Goal: Information Seeking & Learning: Learn about a topic

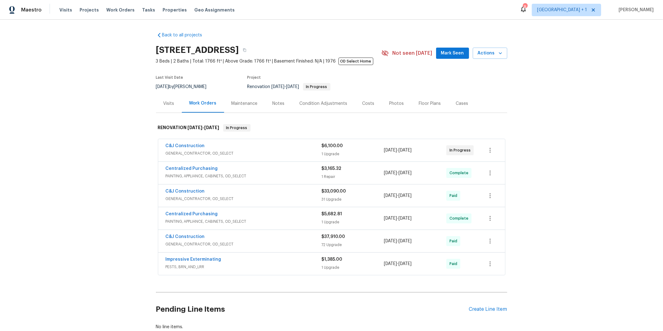
click at [239, 175] on span "PAINTING, APPLIANCE, CABINETS, OD_SELECT" at bounding box center [244, 176] width 156 height 6
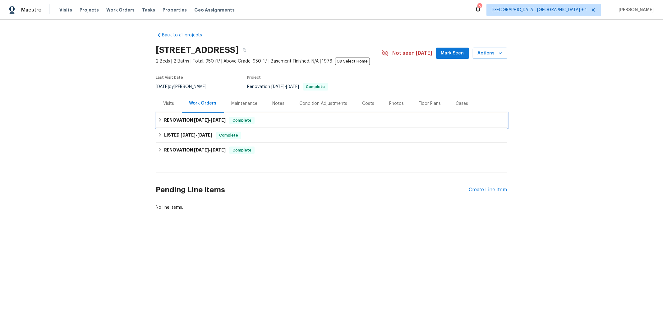
click at [173, 120] on h6 "RENOVATION 8/20/25 - 8/20/25" at bounding box center [195, 120] width 62 height 7
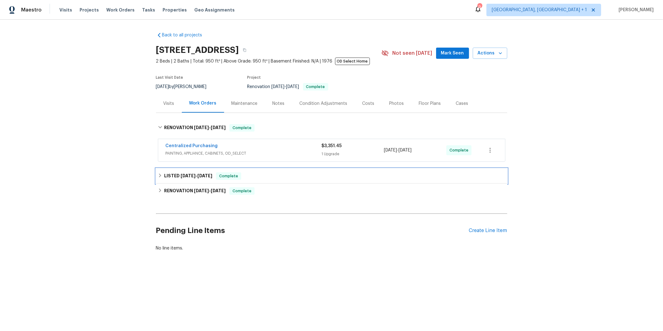
drag, startPoint x: 211, startPoint y: 177, endPoint x: 131, endPoint y: 183, distance: 80.5
click at [211, 177] on span "8/20/25" at bounding box center [204, 175] width 15 height 4
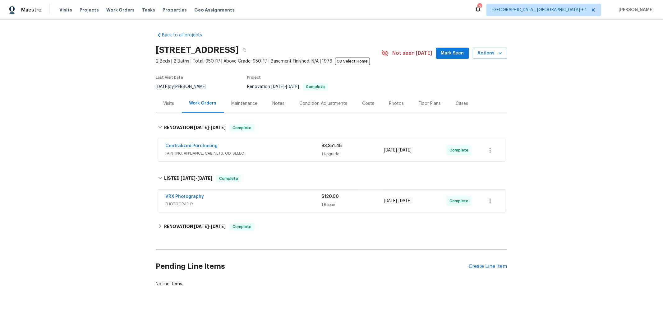
click at [216, 155] on span "PAINTING, APPLIANCE, CABINETS, OD_SELECT" at bounding box center [244, 153] width 156 height 6
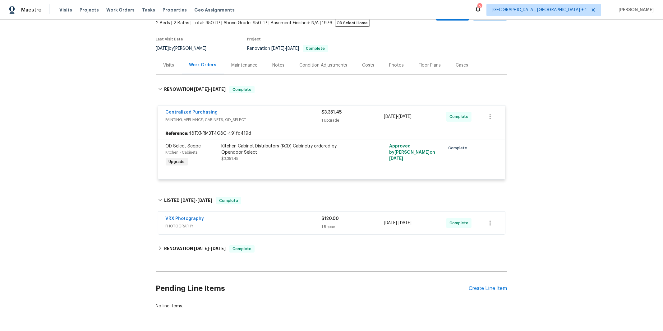
scroll to position [59, 0]
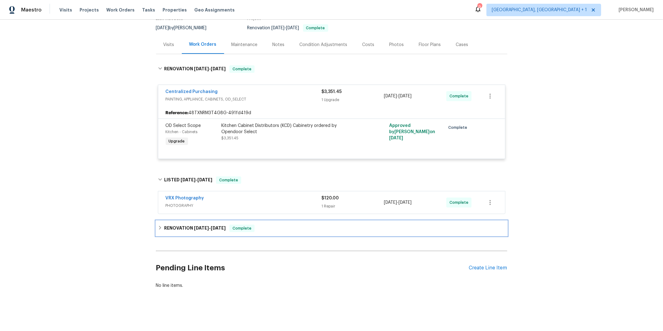
click at [196, 229] on span "1/21/25" at bounding box center [201, 228] width 15 height 4
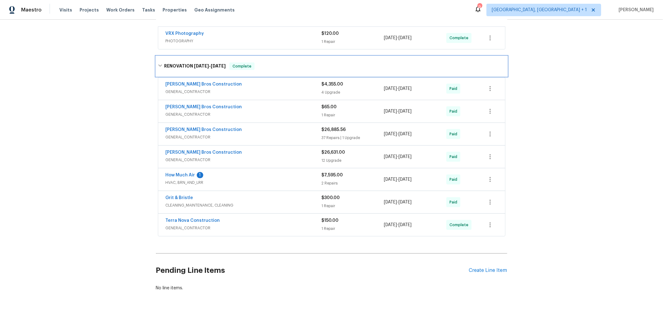
scroll to position [227, 0]
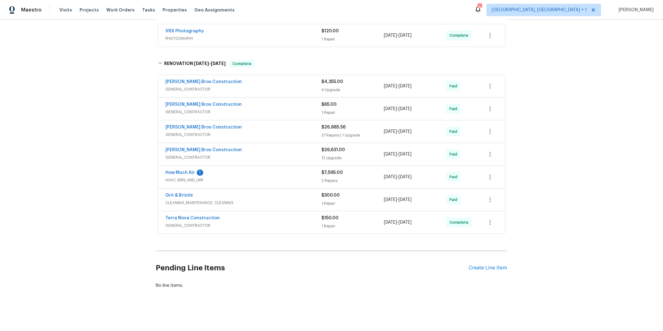
drag, startPoint x: 191, startPoint y: 182, endPoint x: 127, endPoint y: 185, distance: 64.4
click at [191, 182] on span "HVAC, BRN_AND_LRR" at bounding box center [244, 180] width 156 height 6
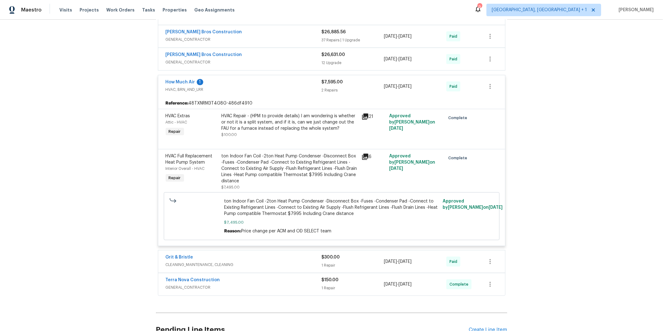
scroll to position [324, 0]
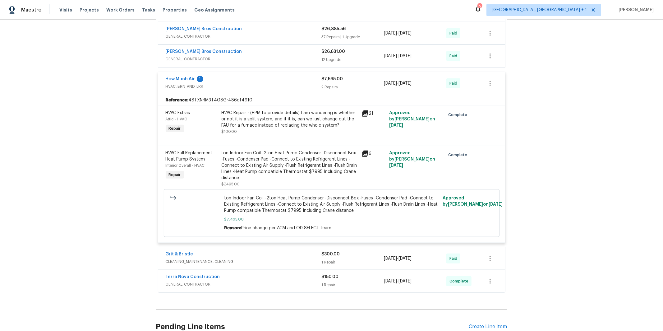
click at [213, 264] on span "CLEANING_MAINTENANCE, CLEANING" at bounding box center [244, 261] width 156 height 6
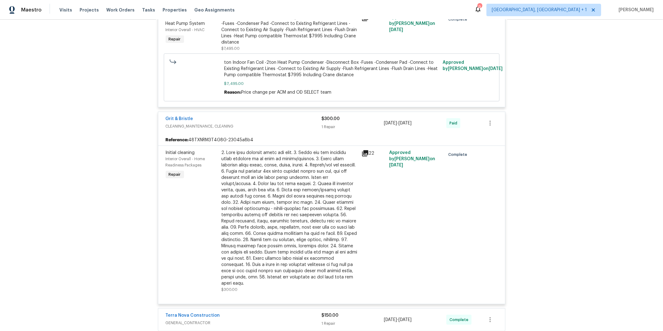
scroll to position [552, 0]
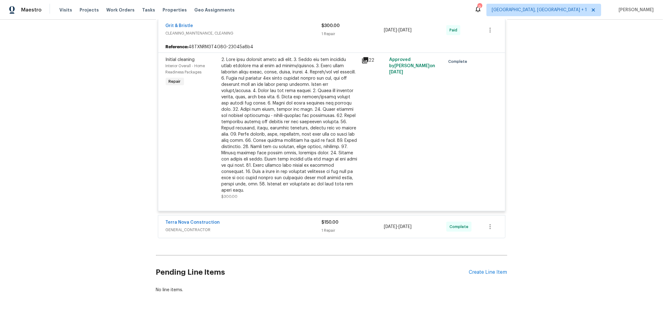
click at [203, 227] on span "GENERAL_CONTRACTOR" at bounding box center [244, 230] width 156 height 6
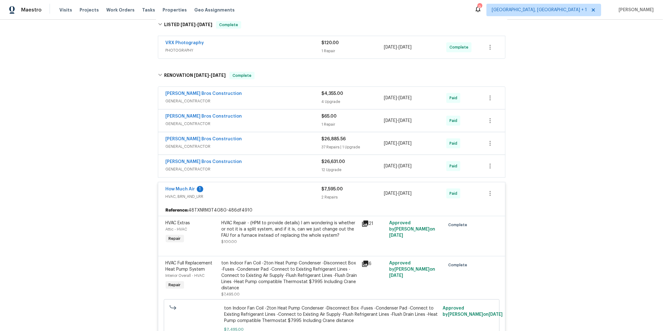
scroll to position [204, 0]
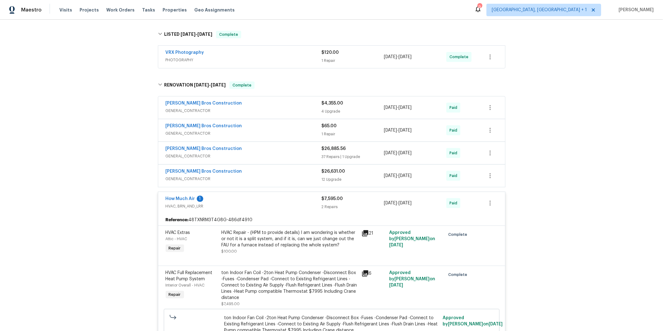
click at [235, 174] on div "Bailey Bros Construction" at bounding box center [244, 171] width 156 height 7
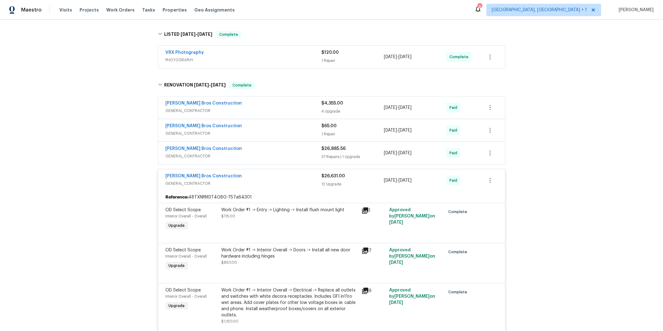
click at [235, 154] on span "GENERAL_CONTRACTOR" at bounding box center [244, 156] width 156 height 6
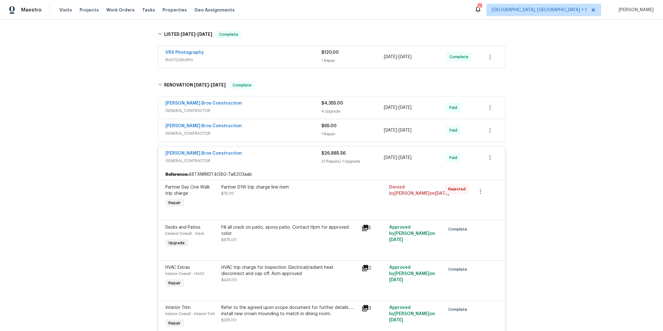
click at [207, 132] on span "GENERAL_CONTRACTOR" at bounding box center [244, 133] width 156 height 6
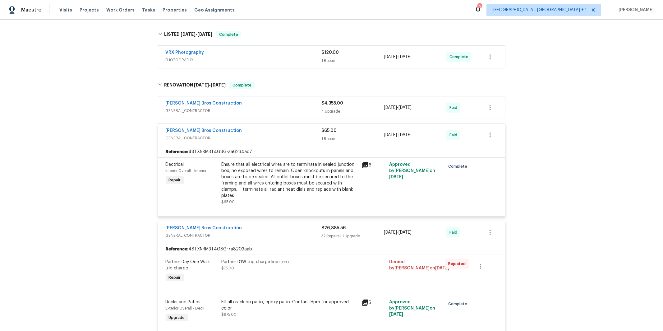
click at [236, 113] on span "GENERAL_CONTRACTOR" at bounding box center [244, 111] width 156 height 6
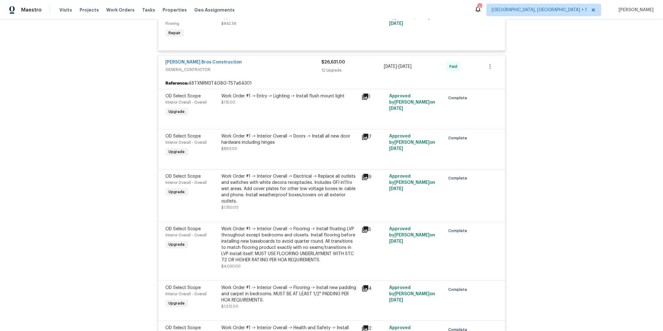
scroll to position [2291, 0]
click at [267, 26] on div "Underlayment added for laminate areas. Per acm price was approved $842.56" at bounding box center [290, 17] width 136 height 19
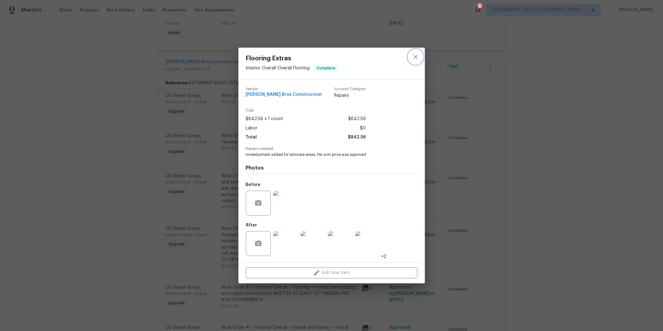
click at [417, 57] on icon "close" at bounding box center [415, 56] width 7 height 7
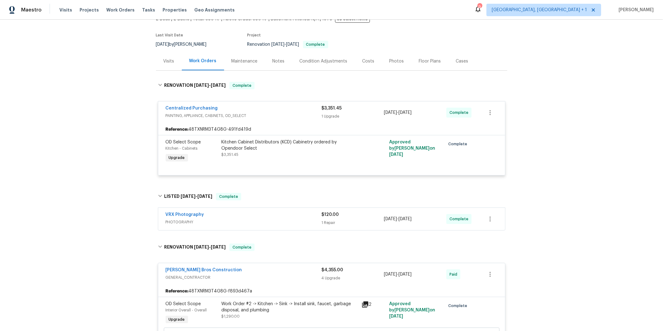
scroll to position [0, 0]
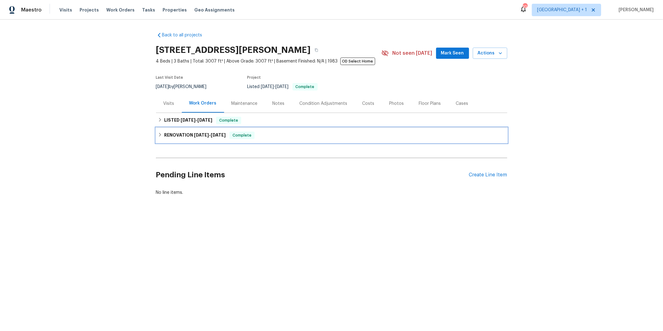
click at [184, 135] on h6 "RENOVATION [DATE] - [DATE]" at bounding box center [195, 134] width 62 height 7
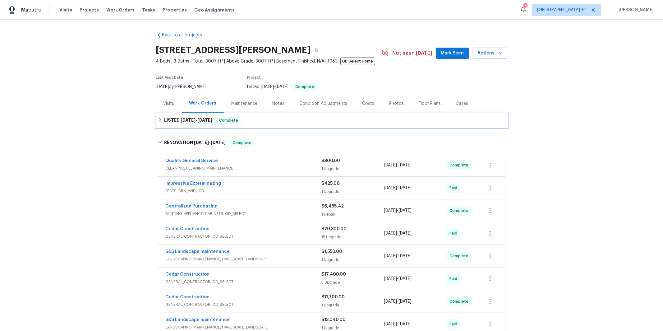
drag, startPoint x: 196, startPoint y: 120, endPoint x: 191, endPoint y: 122, distance: 5.4
click at [195, 120] on span "8/30/25" at bounding box center [188, 120] width 15 height 4
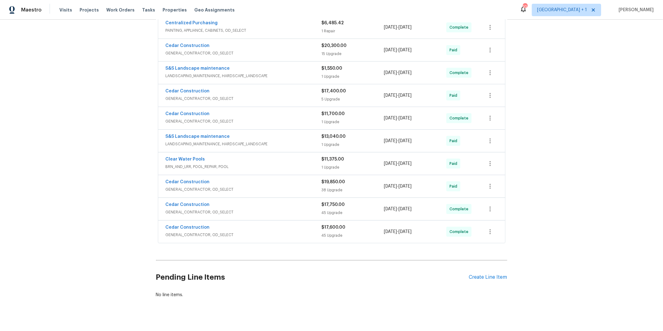
scroll to position [215, 0]
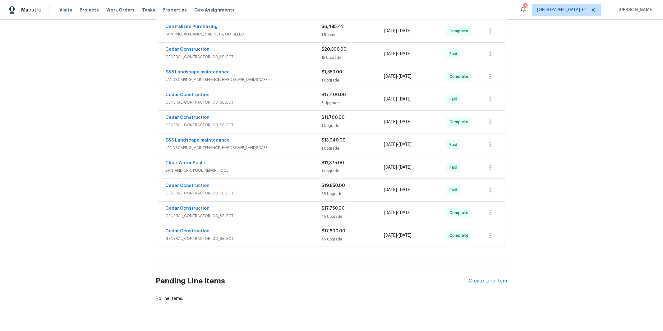
drag, startPoint x: 222, startPoint y: 236, endPoint x: 225, endPoint y: 230, distance: 6.8
click at [222, 236] on span "GENERAL_CONTRACTOR, OD_SELECT" at bounding box center [244, 238] width 156 height 6
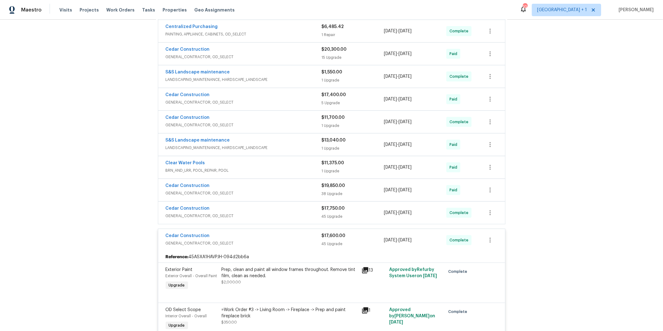
click at [229, 212] on div "Cedar Construction" at bounding box center [244, 208] width 156 height 7
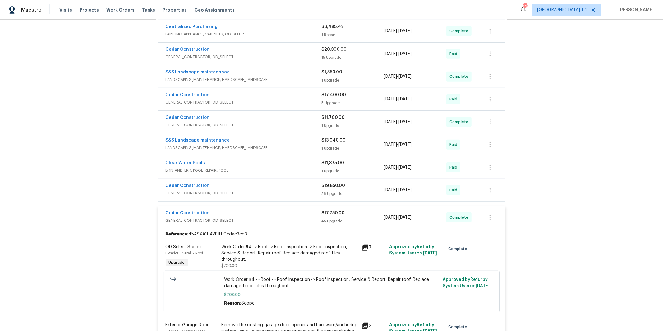
click at [236, 191] on span "GENERAL_CONTRACTOR, OD_SELECT" at bounding box center [244, 193] width 156 height 6
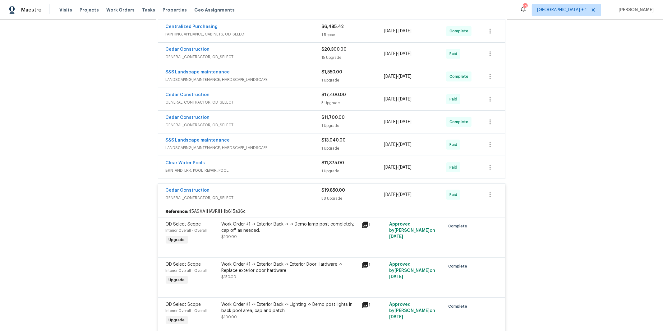
click at [218, 112] on div "Cedar Construction GENERAL_CONTRACTOR, OD_SELECT $11,700.00 1 Upgrade 5/6/2025 …" at bounding box center [331, 122] width 347 height 22
click at [223, 118] on div "Cedar Construction" at bounding box center [244, 117] width 156 height 7
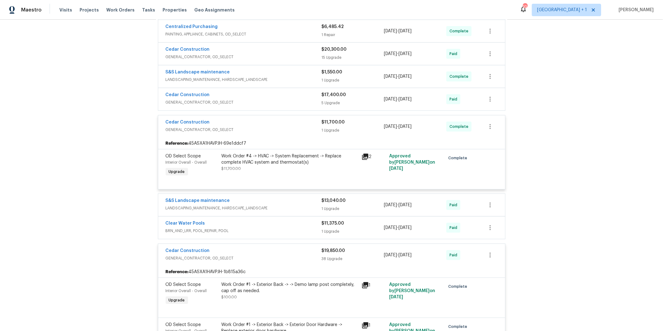
click at [223, 99] on span "GENERAL_CONTRACTOR, OD_SELECT" at bounding box center [244, 102] width 156 height 6
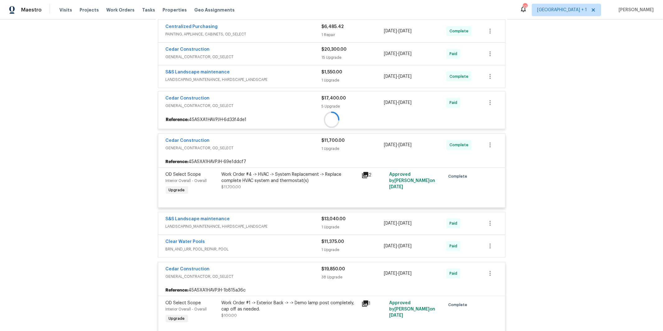
scroll to position [142, 0]
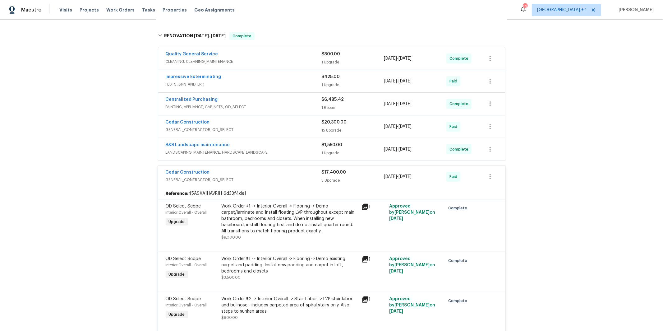
click at [228, 126] on span "GENERAL_CONTRACTOR, OD_SELECT" at bounding box center [244, 129] width 156 height 6
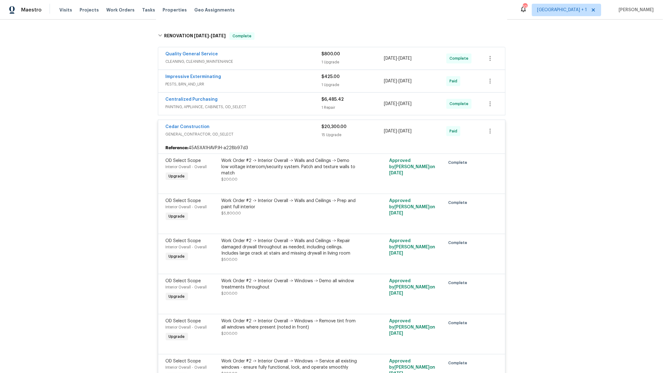
click at [104, 210] on div "Back to all projects 7840 Hillary Dr, West Hills, CA 91304 4 Beds | 3 Baths | T…" at bounding box center [331, 196] width 663 height 353
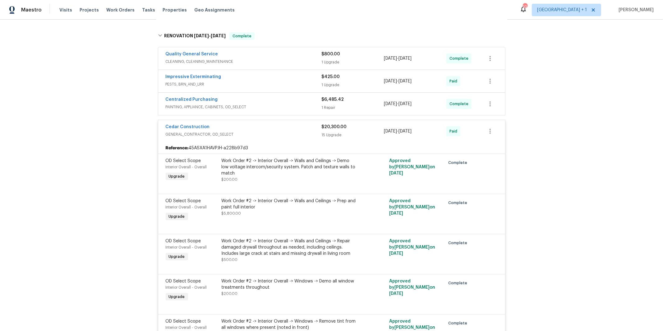
click at [104, 167] on div "Back to all projects 7840 Hillary Dr, West Hills, CA 91304 4 Beds | 3 Baths | T…" at bounding box center [331, 175] width 663 height 311
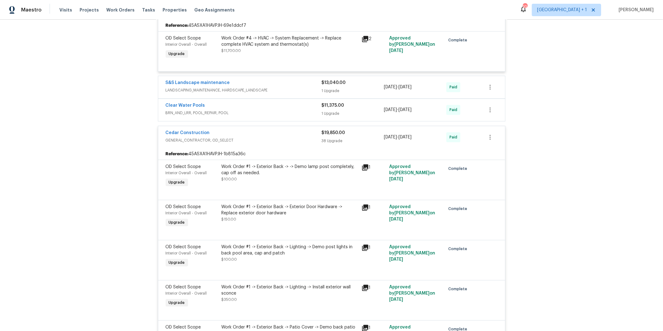
click at [232, 176] on div "Work Order #1 -> Exterior Back -> -> Demo lamp post completely, cap off as need…" at bounding box center [290, 169] width 136 height 12
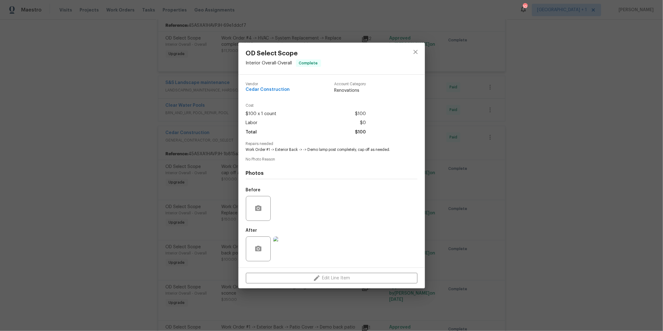
click at [319, 70] on div "OD Select Scope Interior Overall - Overall Complete" at bounding box center [283, 59] width 90 height 32
drag, startPoint x: 415, startPoint y: 53, endPoint x: 375, endPoint y: 63, distance: 41.0
click at [415, 53] on icon "close" at bounding box center [415, 51] width 7 height 7
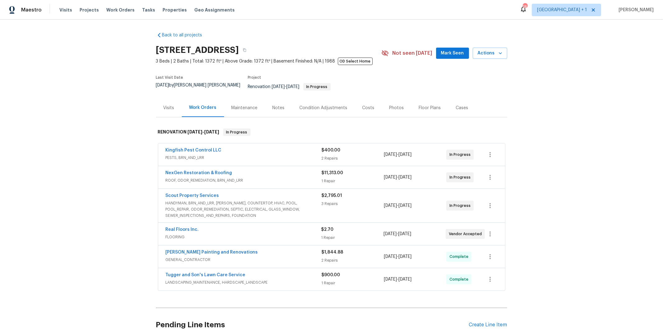
drag, startPoint x: 242, startPoint y: 198, endPoint x: 218, endPoint y: 211, distance: 27.3
click at [242, 200] on span "HANDYMAN, BRN_AND_LRR, WELLS, COUNTERTOP, HVAC, POOL, POOL_REPAIR, ODOR_REMEDIA…" at bounding box center [244, 209] width 156 height 19
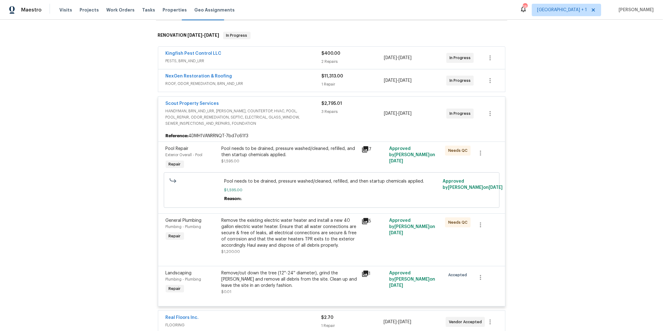
scroll to position [98, 0]
click at [370, 218] on div "5" at bounding box center [373, 219] width 24 height 7
click at [365, 217] on icon at bounding box center [365, 220] width 6 height 6
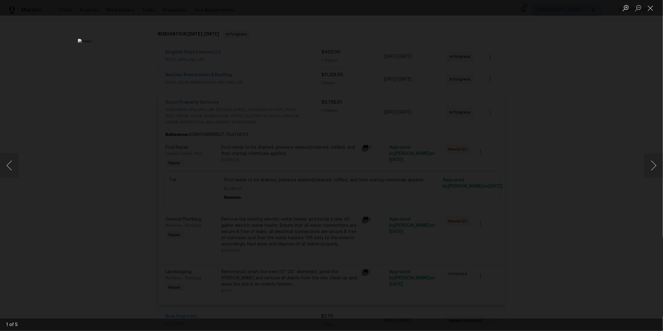
drag, startPoint x: 574, startPoint y: 192, endPoint x: 369, endPoint y: 31, distance: 260.2
click at [573, 192] on div "Lightbox" at bounding box center [331, 165] width 663 height 331
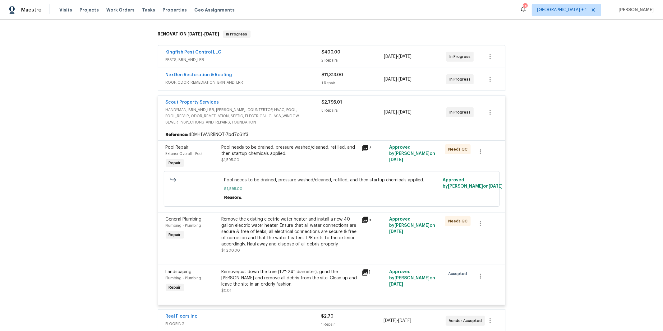
click at [291, 163] on div "Pool needs to be drained, pressure washed/cleaned, refilled, and then startup c…" at bounding box center [290, 156] width 140 height 29
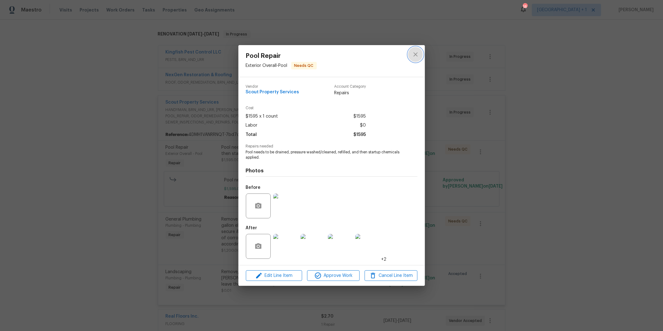
click at [420, 53] on button "close" at bounding box center [415, 54] width 15 height 15
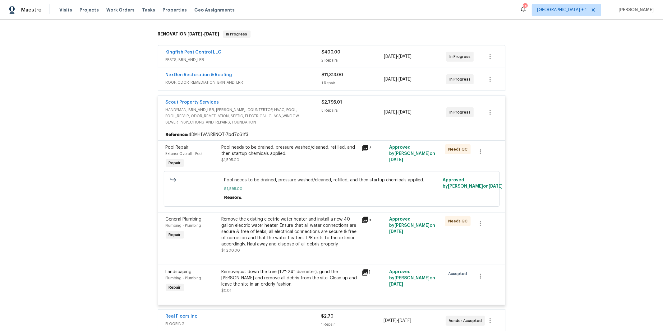
click at [249, 75] on div "NexGen Restoration & Roofing" at bounding box center [244, 75] width 156 height 7
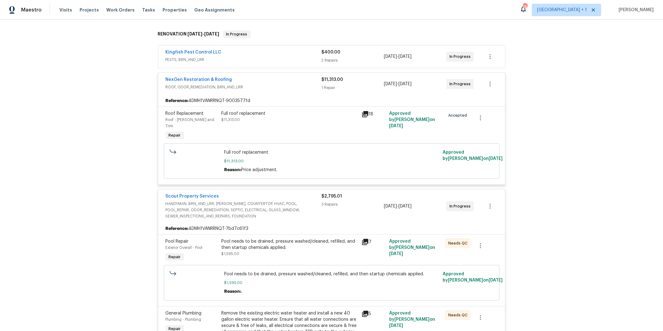
click at [363, 108] on div "18" at bounding box center [374, 125] width 28 height 35
click at [365, 111] on icon at bounding box center [365, 114] width 6 height 6
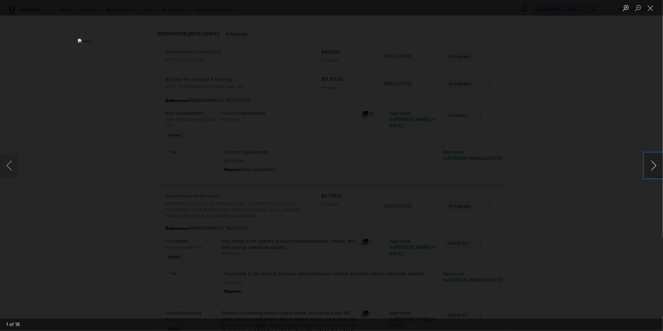
click at [649, 167] on button "Next image" at bounding box center [653, 165] width 19 height 25
click at [650, 167] on button "Next image" at bounding box center [653, 165] width 19 height 25
click at [522, 101] on div "Lightbox" at bounding box center [331, 165] width 663 height 331
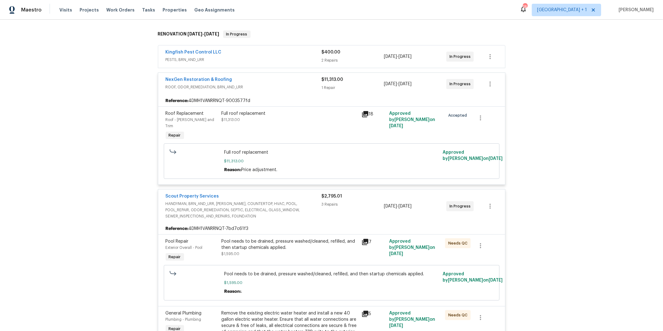
click at [246, 50] on div "Kingfish Pest Control LLC" at bounding box center [244, 52] width 156 height 7
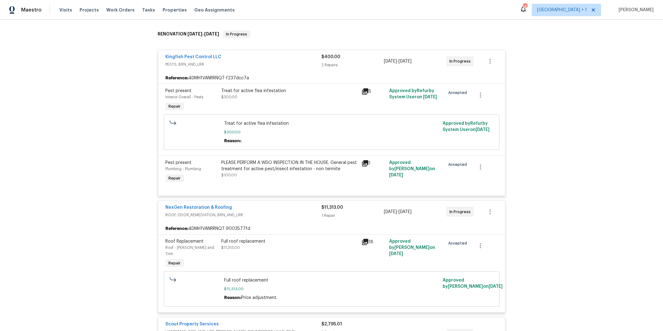
click at [217, 166] on div "Plumbing - Plumbing" at bounding box center [192, 169] width 52 height 6
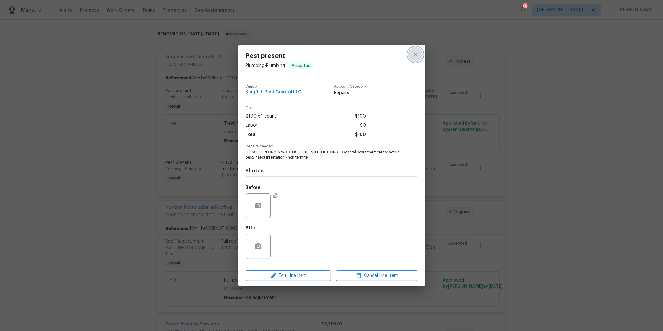
click at [412, 51] on icon "close" at bounding box center [415, 54] width 7 height 7
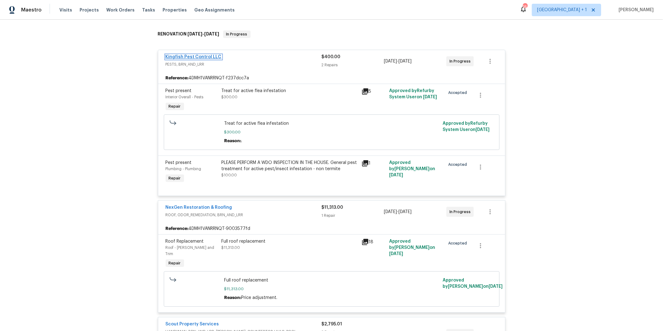
click at [203, 55] on link "Kingfish Pest Control LLC" at bounding box center [194, 57] width 56 height 4
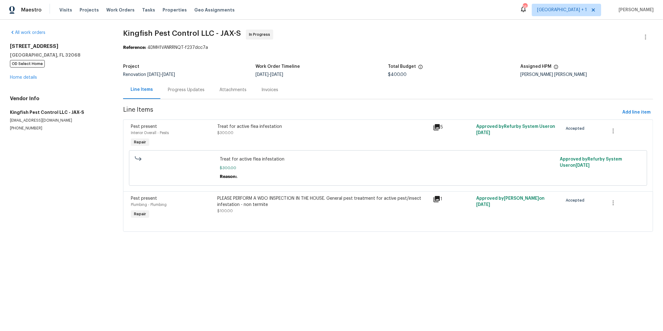
click at [179, 89] on div "Progress Updates" at bounding box center [186, 90] width 37 height 6
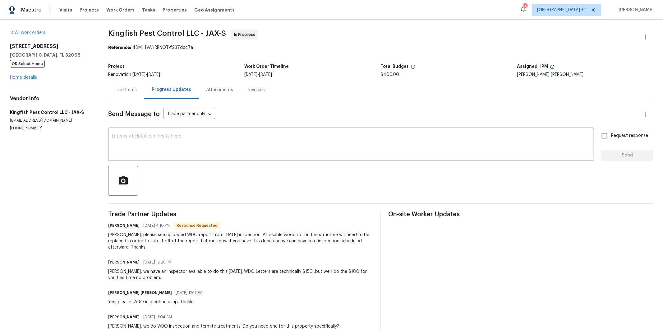
click at [23, 80] on div "2070 Tickford St Middleburg, FL 32068 OD Select Home Home details" at bounding box center [51, 61] width 83 height 37
click at [23, 79] on link "Home details" at bounding box center [23, 77] width 27 height 4
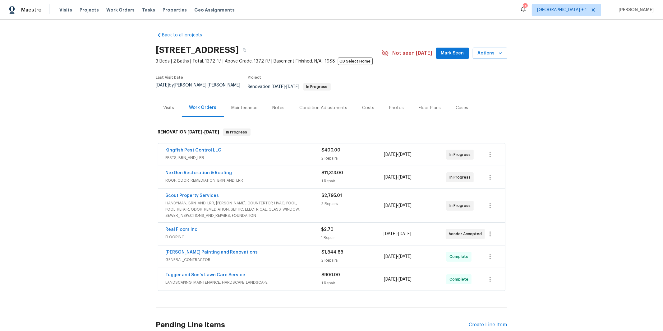
click at [221, 257] on span "GENERAL_CONTRACTOR" at bounding box center [244, 259] width 156 height 6
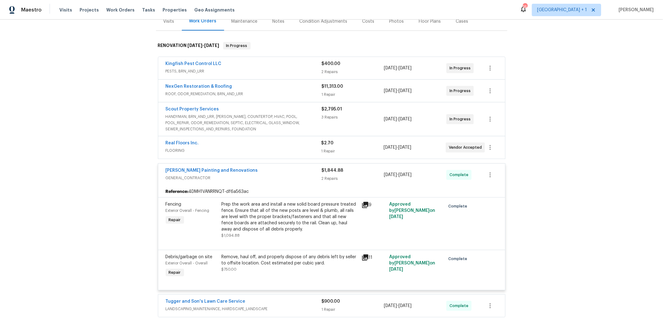
scroll to position [167, 0]
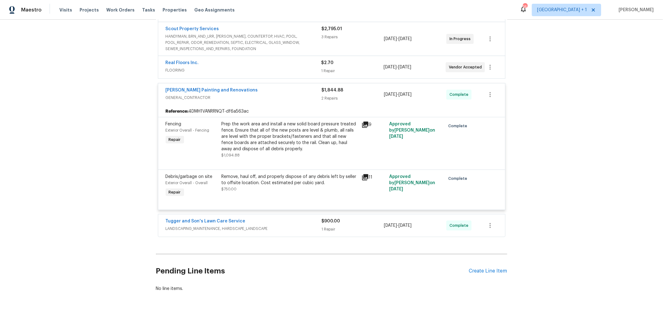
drag, startPoint x: 228, startPoint y: 225, endPoint x: 166, endPoint y: 225, distance: 61.8
click at [228, 225] on span "LANDSCAPING_MAINTENANCE, HARDSCAPE_LANDSCAPE" at bounding box center [244, 228] width 156 height 6
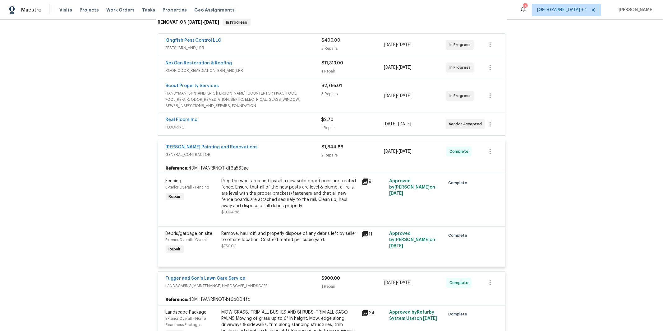
scroll to position [0, 0]
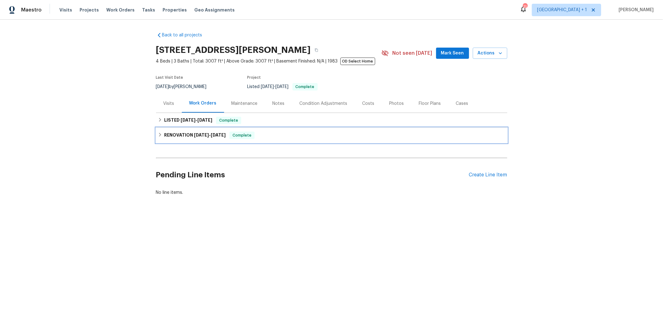
click at [192, 133] on h6 "RENOVATION [DATE] - [DATE]" at bounding box center [195, 134] width 62 height 7
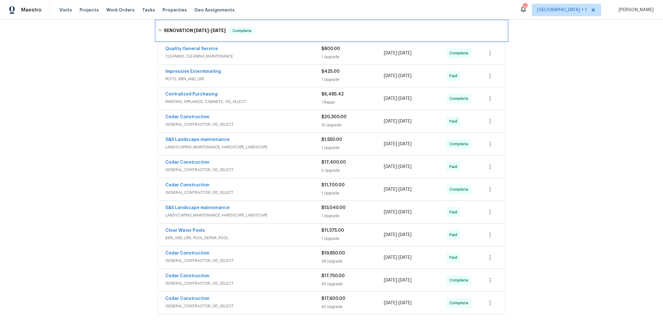
scroll to position [109, 0]
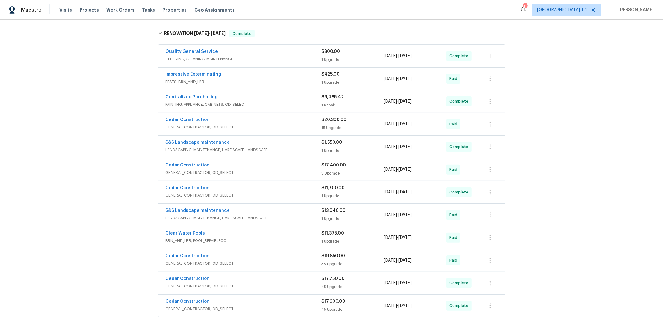
drag, startPoint x: 221, startPoint y: 150, endPoint x: 195, endPoint y: 158, distance: 27.5
click at [221, 150] on span "LANDSCAPING_MAINTENANCE, HARDSCAPE_LANDSCAPE" at bounding box center [244, 150] width 156 height 6
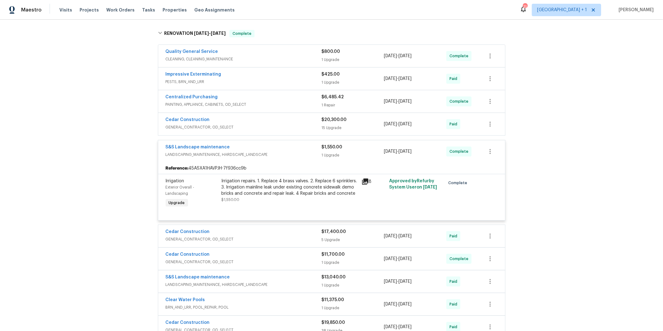
scroll to position [0, 0]
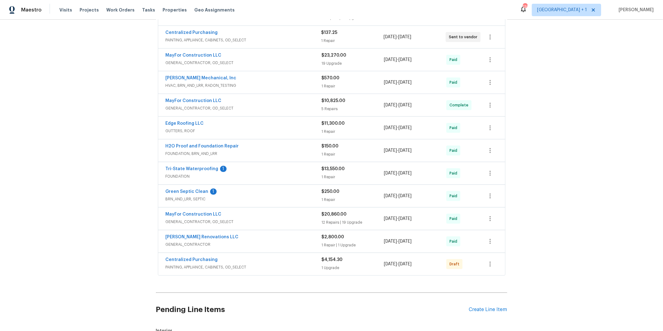
scroll to position [139, 0]
click at [282, 219] on span "GENERAL_CONTRACTOR, OD_SELECT" at bounding box center [244, 222] width 156 height 6
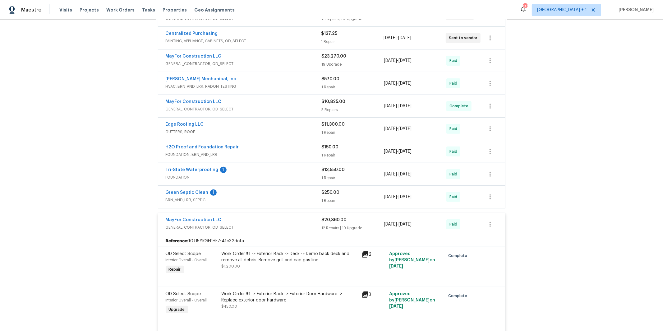
click at [236, 106] on span "GENERAL_CONTRACTOR, OD_SELECT" at bounding box center [244, 109] width 156 height 6
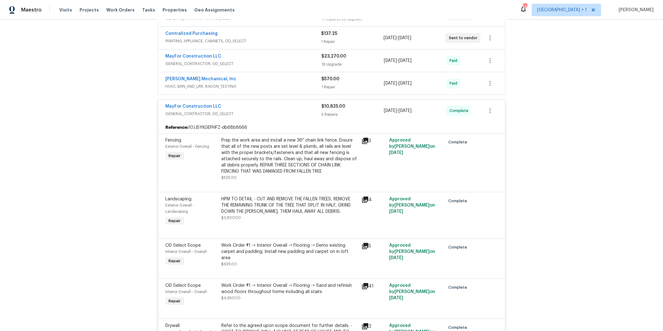
click at [248, 61] on span "GENERAL_CONTRACTOR, OD_SELECT" at bounding box center [244, 64] width 156 height 6
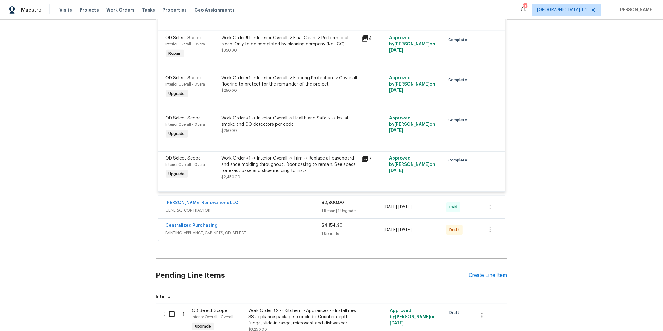
scroll to position [2552, 0]
click at [291, 174] on div "Work Order #1 -> Interior Overall -> Trim -> Replace all baseboard and shoe mol…" at bounding box center [290, 164] width 136 height 19
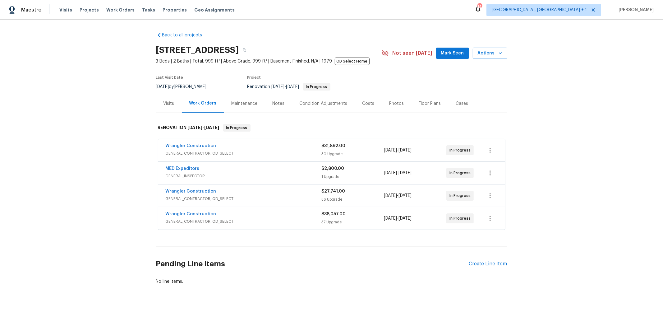
click at [212, 167] on div "MED Expeditors" at bounding box center [244, 168] width 156 height 7
